Goal: Communication & Community: Ask a question

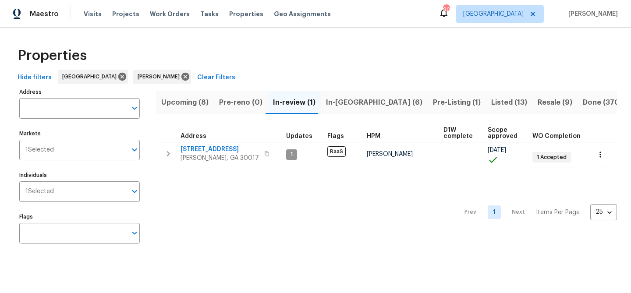
click at [332, 102] on span "In-[GEOGRAPHIC_DATA] (6)" at bounding box center [374, 102] width 96 height 12
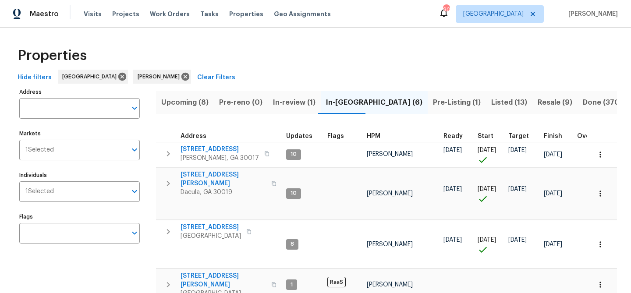
click at [285, 98] on span "In-review (1)" at bounding box center [294, 102] width 42 height 12
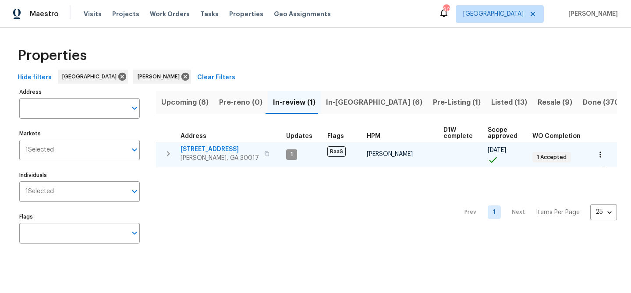
click at [219, 150] on span "[STREET_ADDRESS]" at bounding box center [220, 149] width 78 height 9
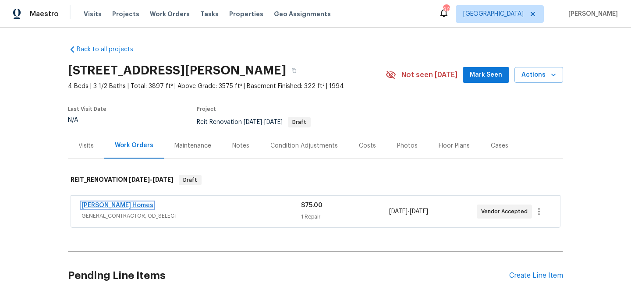
click at [122, 206] on link "Therrien Homes" at bounding box center [117, 205] width 72 height 6
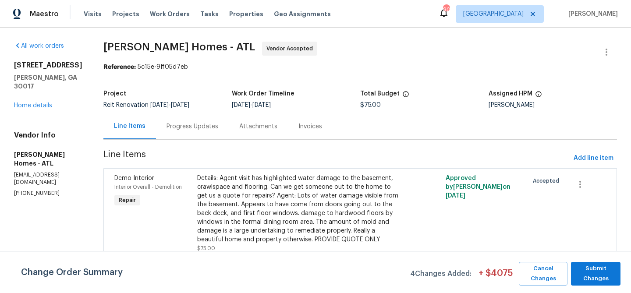
click at [177, 124] on div "Progress Updates" at bounding box center [192, 126] width 52 height 9
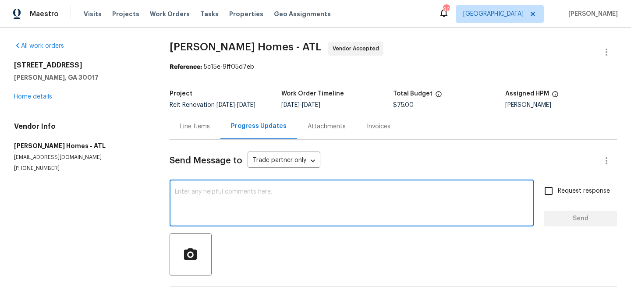
click at [217, 193] on textarea at bounding box center [352, 204] width 354 height 31
paste textarea "Good morning. Any update on the flooring repair?"
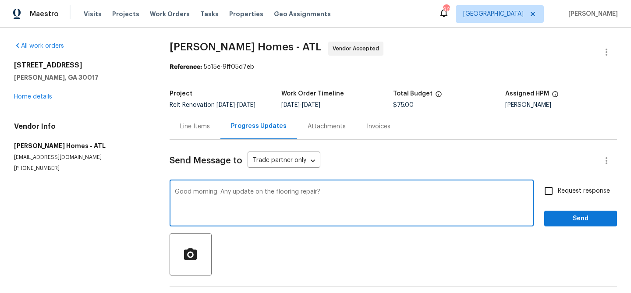
type textarea "Good morning. Any update on the flooring repair?"
click at [599, 223] on span "Send" at bounding box center [580, 218] width 59 height 11
